Goal: Book appointment/travel/reservation

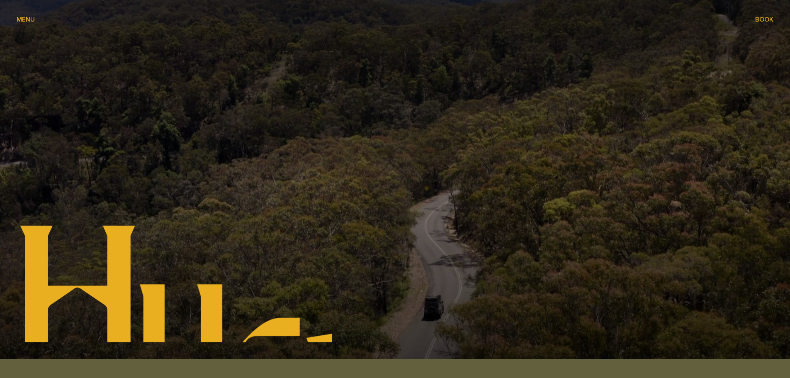
click at [758, 20] on span "Book" at bounding box center [765, 19] width 18 height 6
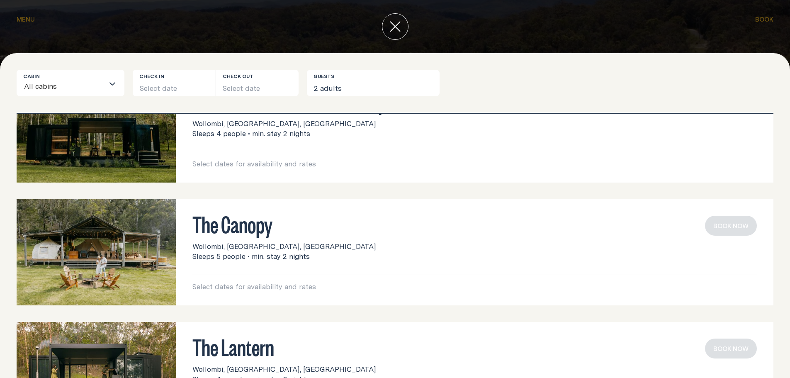
scroll to position [121, 0]
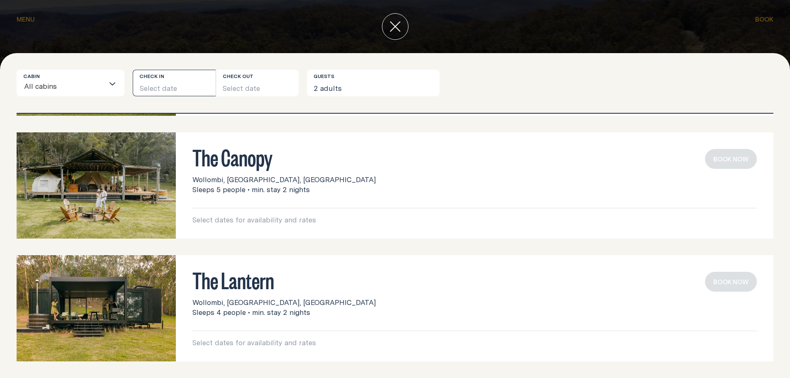
click at [158, 78] on button "Select date" at bounding box center [174, 83] width 83 height 27
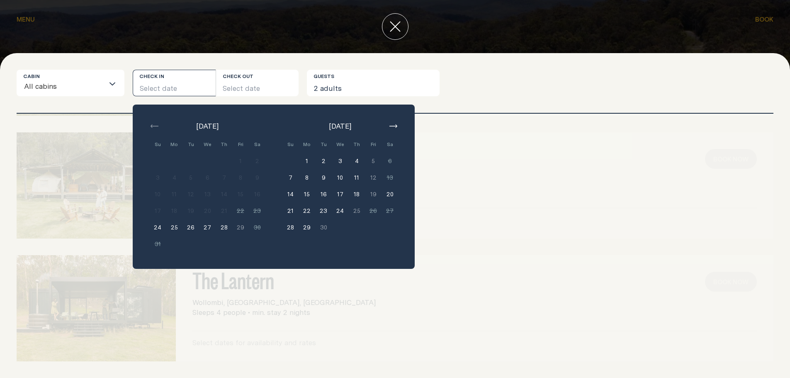
click at [393, 124] on button "button" at bounding box center [393, 126] width 10 height 10
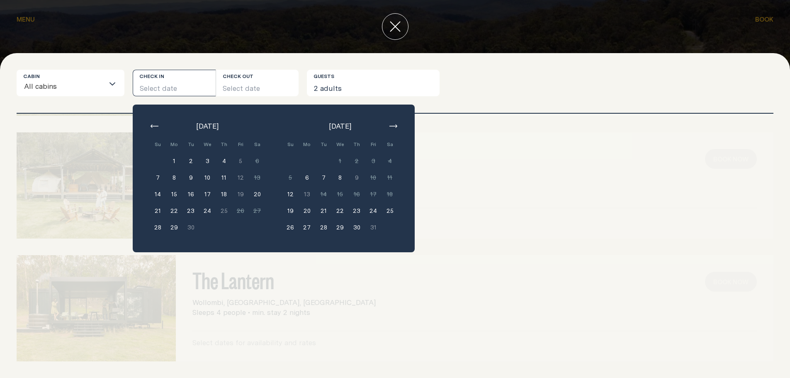
click at [393, 124] on button "button" at bounding box center [393, 126] width 10 height 10
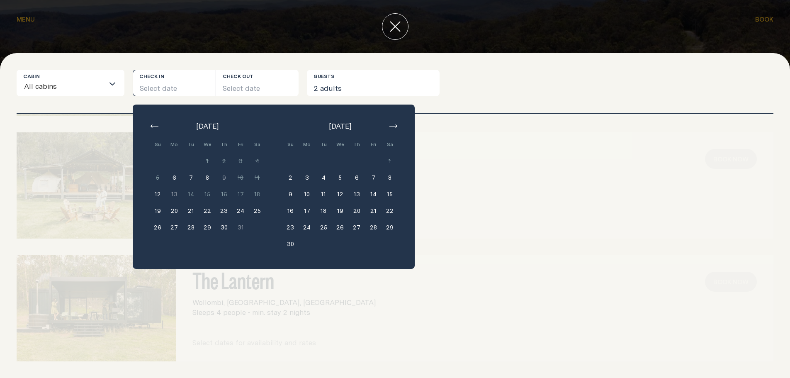
click at [393, 124] on button "button" at bounding box center [393, 126] width 10 height 10
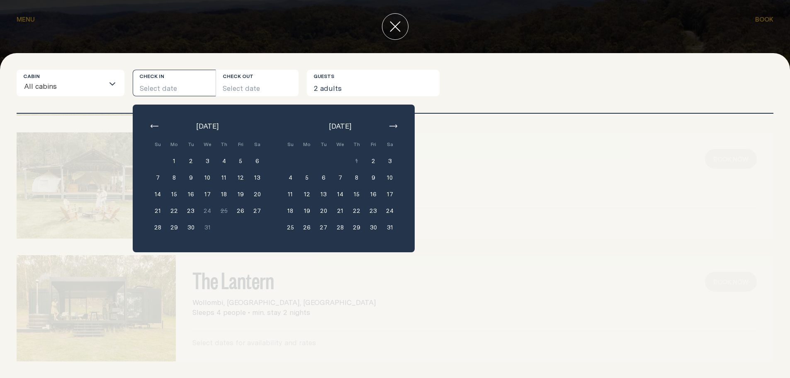
click at [393, 124] on button "button" at bounding box center [393, 126] width 10 height 10
drag, startPoint x: 373, startPoint y: 162, endPoint x: 362, endPoint y: 165, distance: 11.7
click at [373, 161] on button "3" at bounding box center [373, 161] width 17 height 17
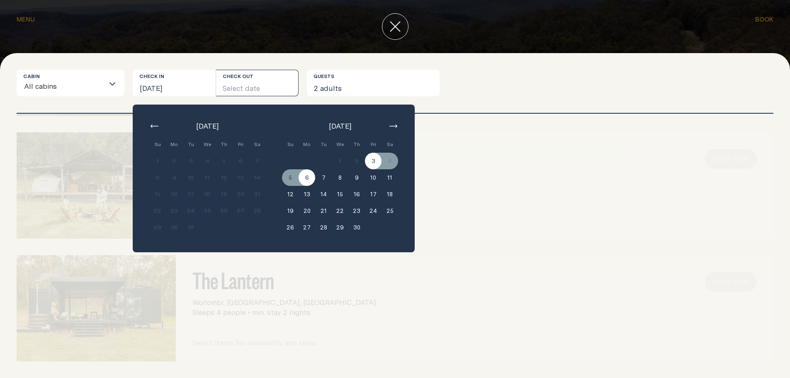
click at [308, 177] on button "6" at bounding box center [307, 177] width 17 height 17
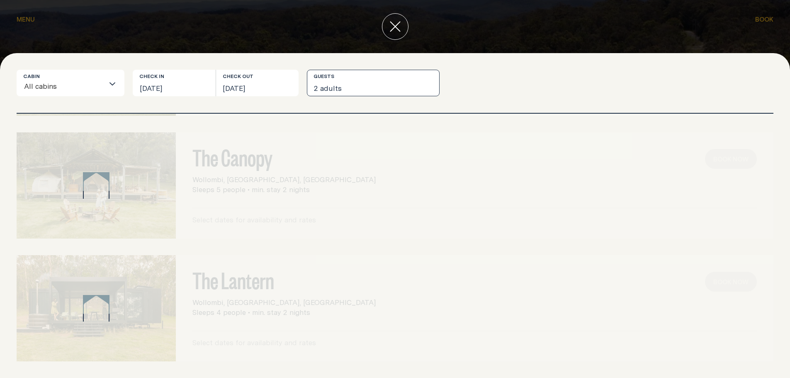
click at [344, 90] on button "2 adults" at bounding box center [373, 83] width 133 height 27
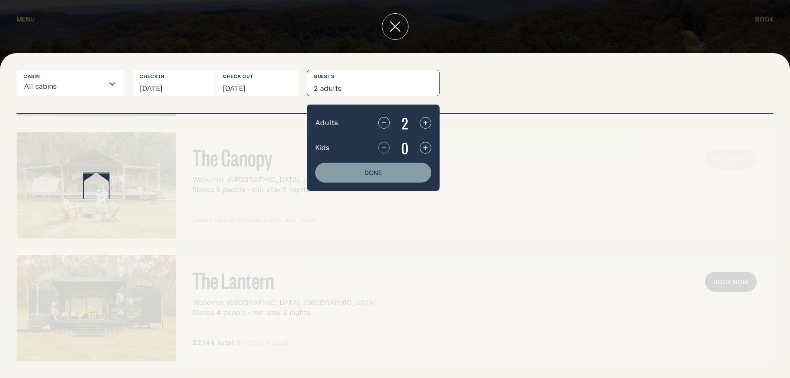
click at [422, 146] on button "button" at bounding box center [426, 148] width 12 height 12
click at [407, 167] on button "Done" at bounding box center [373, 173] width 116 height 20
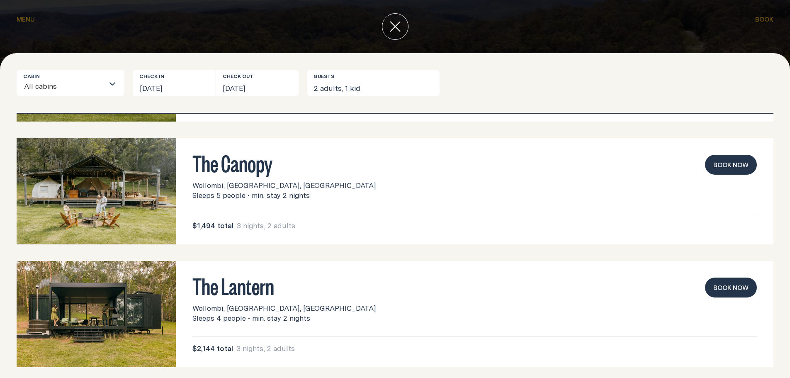
scroll to position [116, 0]
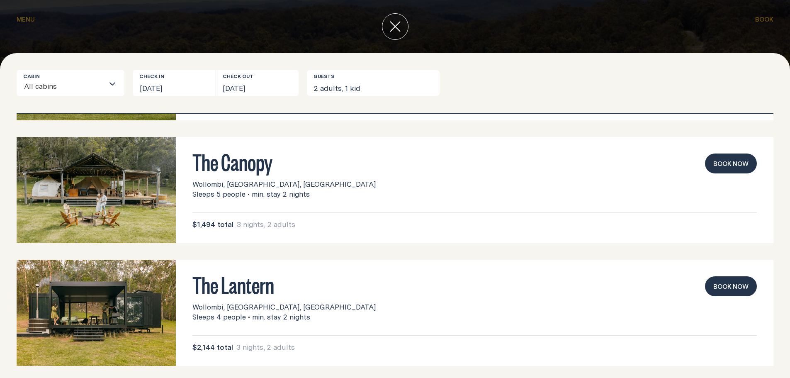
click at [112, 193] on img at bounding box center [96, 190] width 159 height 106
click at [267, 162] on h3 "The Canopy" at bounding box center [475, 162] width 565 height 16
click at [714, 287] on button "Book now" at bounding box center [731, 286] width 52 height 20
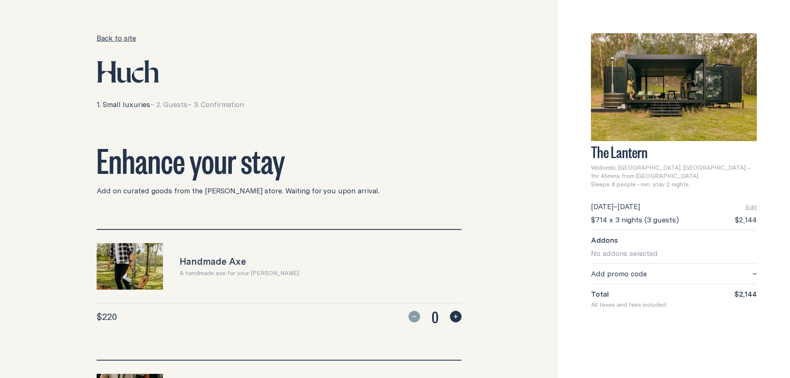
click at [124, 37] on link "Back to site" at bounding box center [116, 38] width 39 height 10
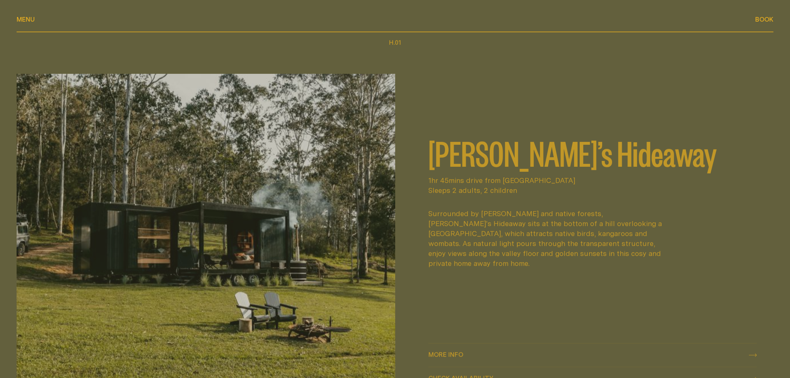
scroll to position [498, 0]
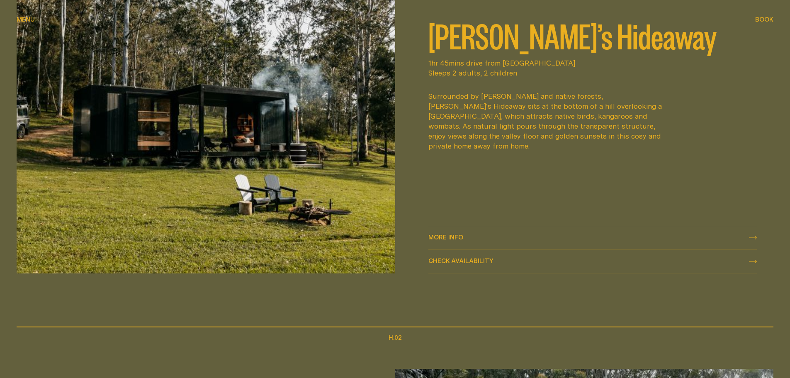
click at [218, 131] on img at bounding box center [206, 114] width 379 height 317
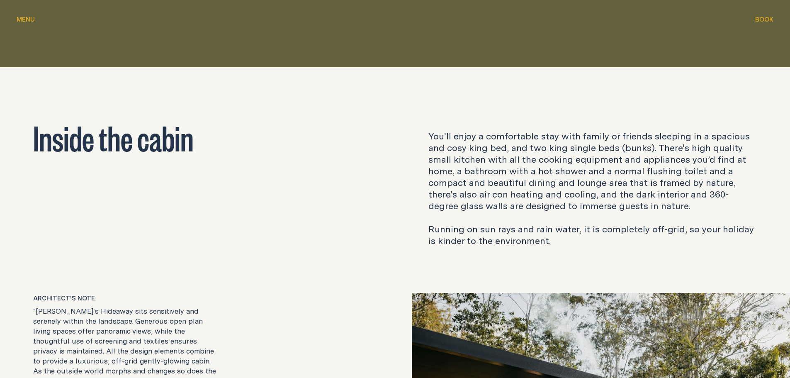
scroll to position [1037, 0]
